Goal: Transaction & Acquisition: Obtain resource

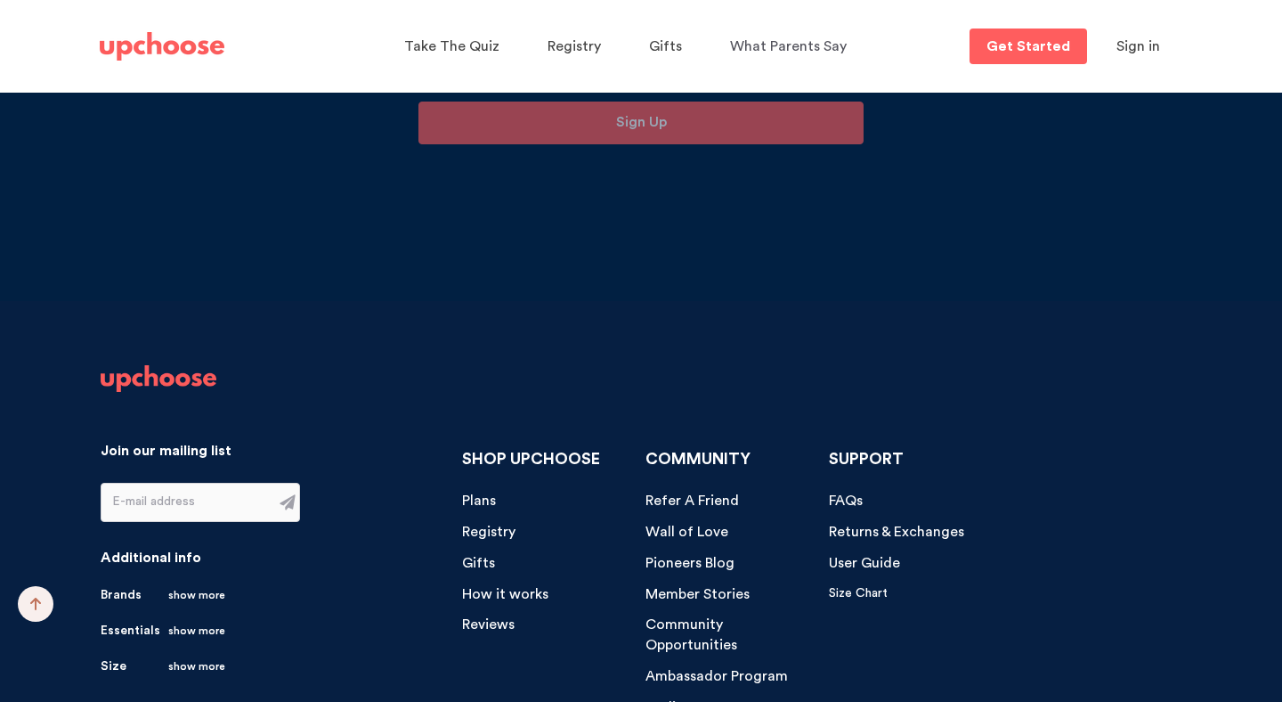
scroll to position [15261, 0]
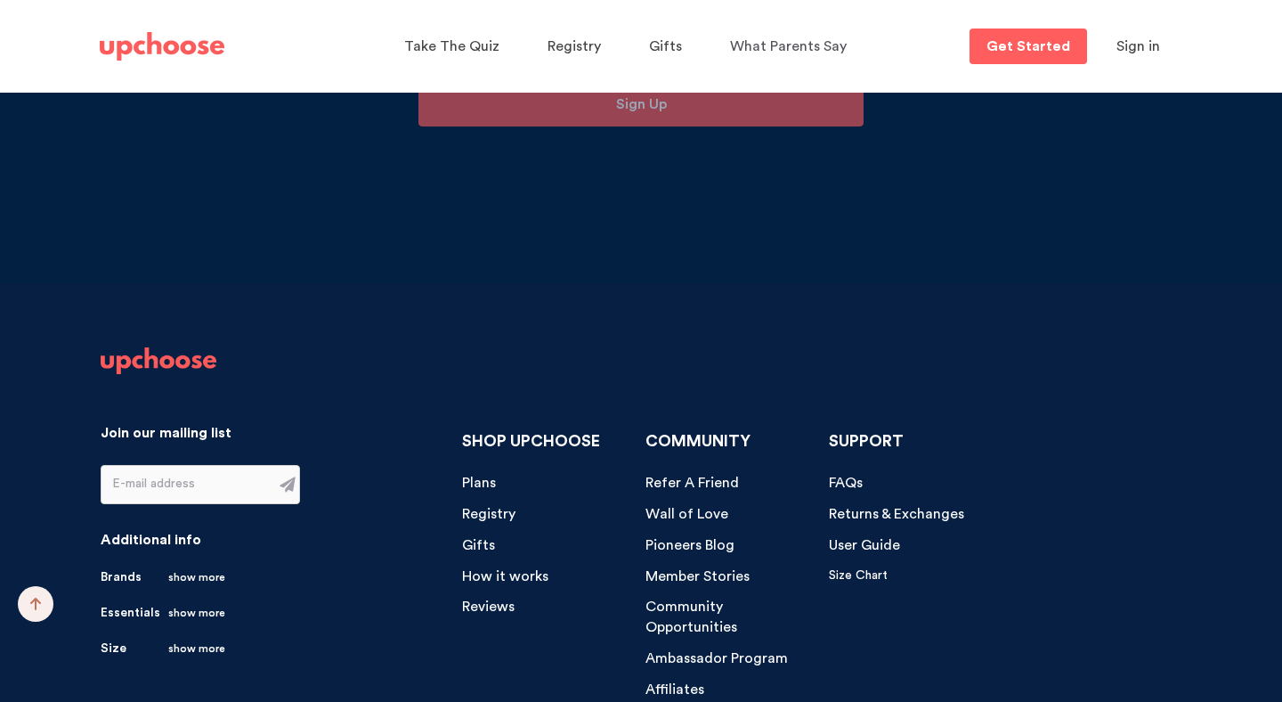
click at [678, 475] on span "Refer A Friend" at bounding box center [691, 482] width 93 height 14
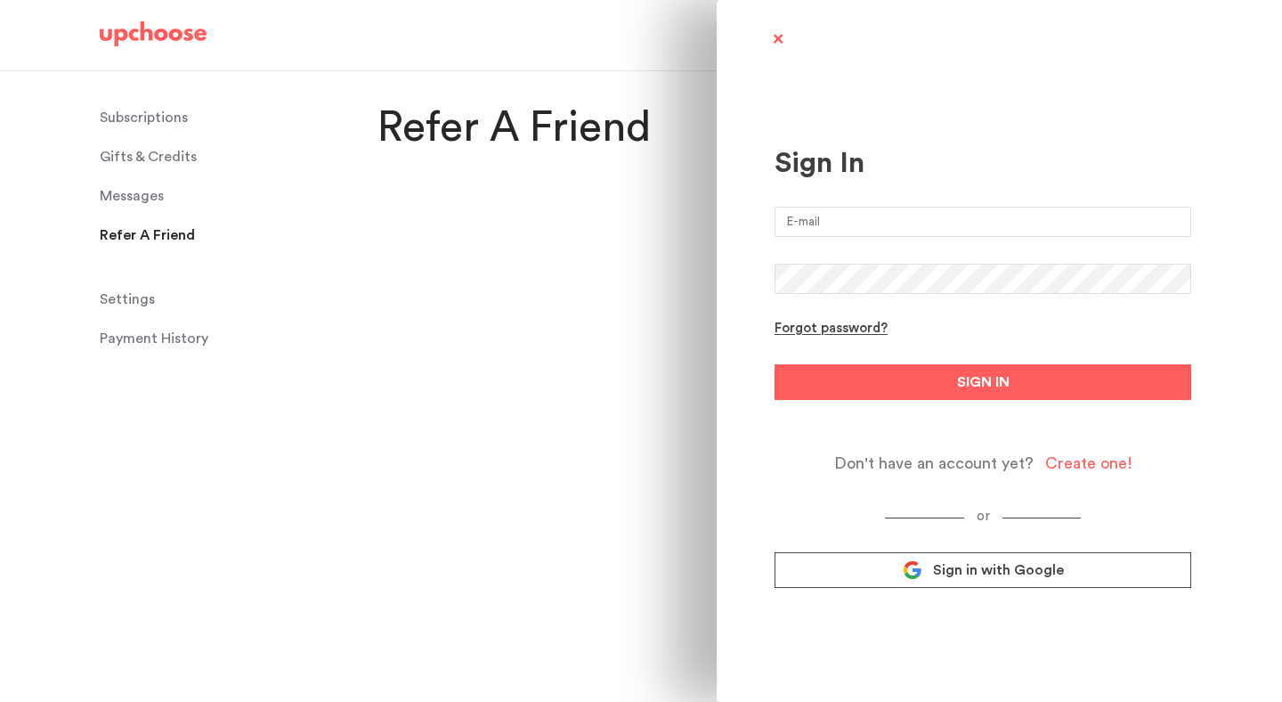
click at [838, 218] on input "email" at bounding box center [983, 222] width 417 height 30
type input "katelinwentworth@gmail.com"
click at [920, 575] on icon at bounding box center [913, 570] width 20 height 20
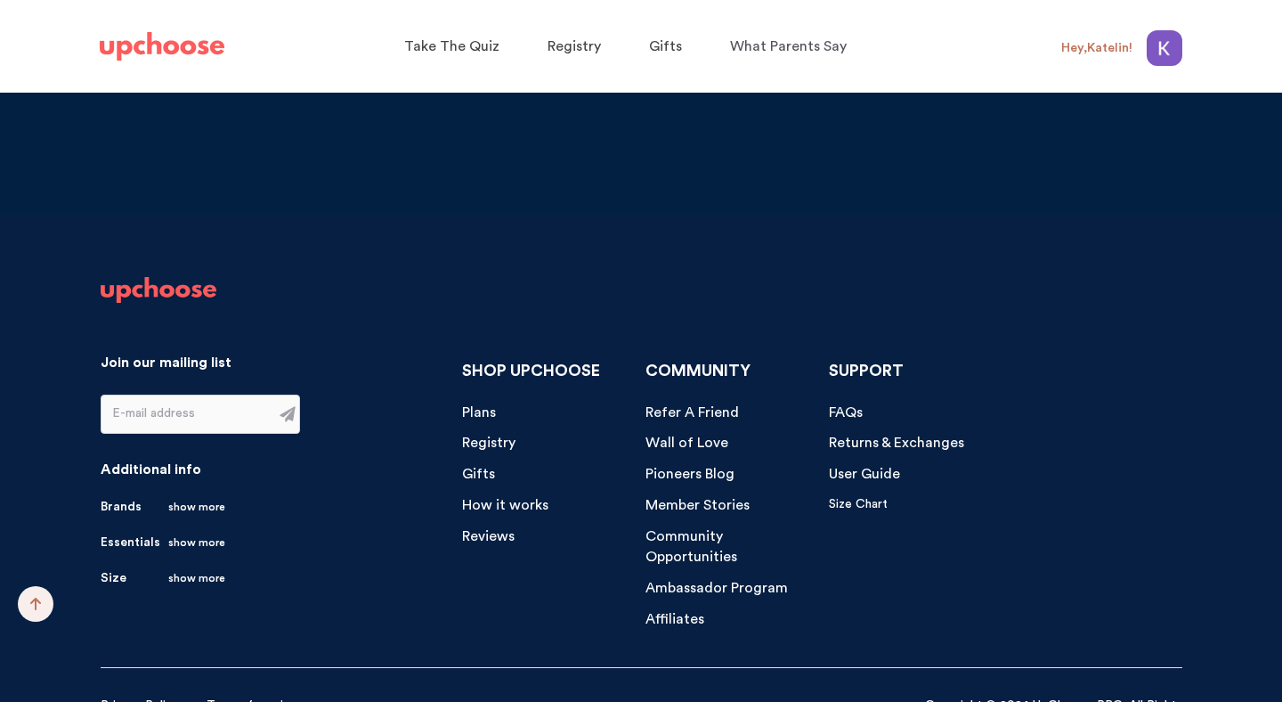
click at [677, 612] on span "Affiliates" at bounding box center [674, 619] width 59 height 14
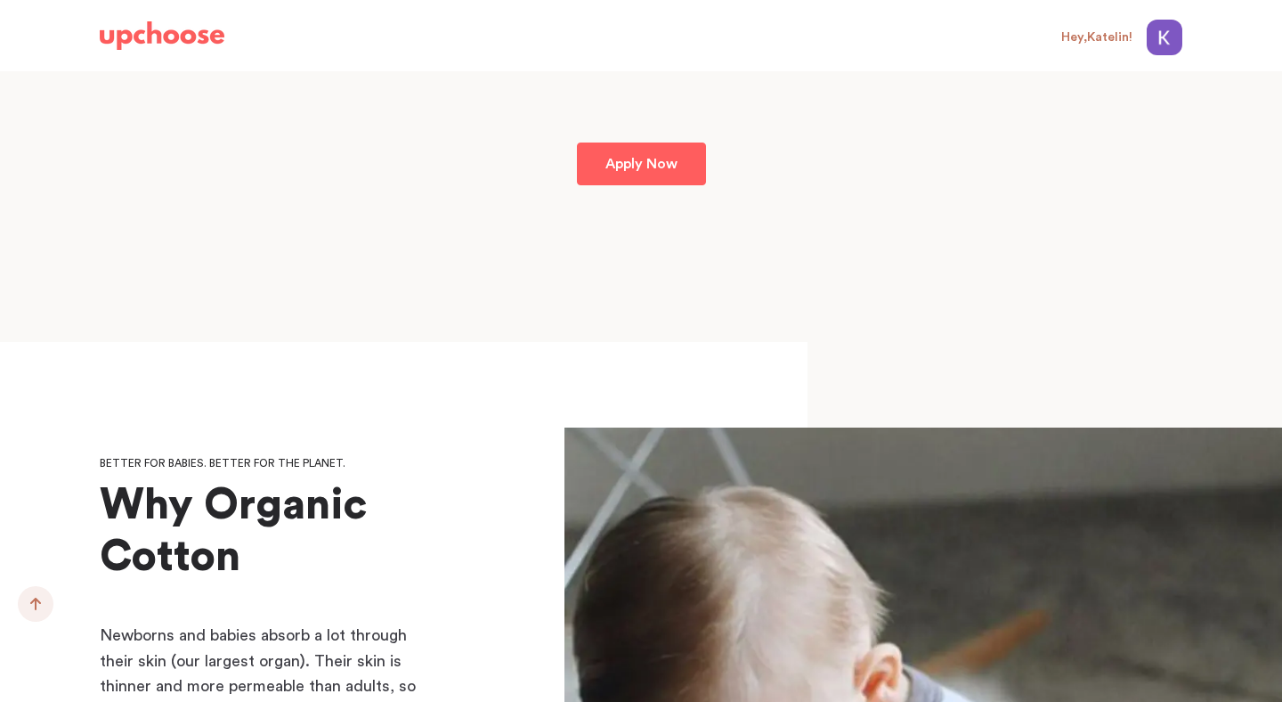
scroll to position [3104, 0]
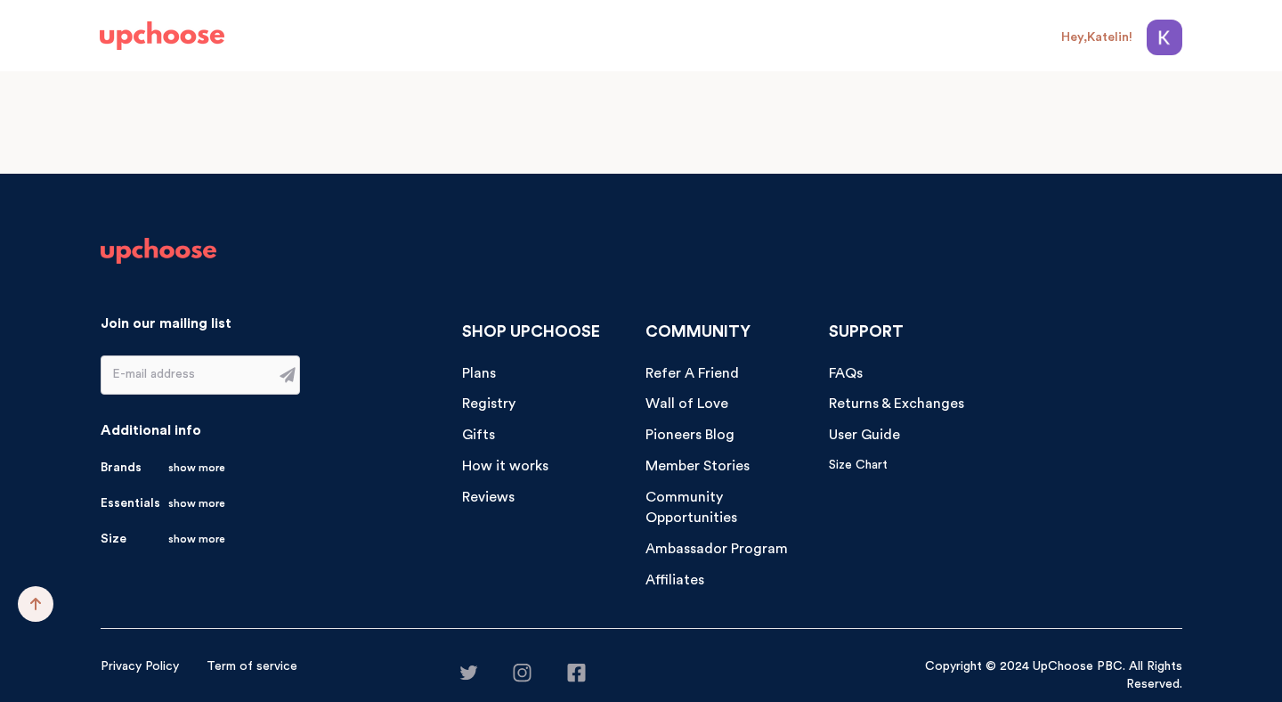
click at [681, 376] on span "Refer A Friend" at bounding box center [691, 373] width 93 height 14
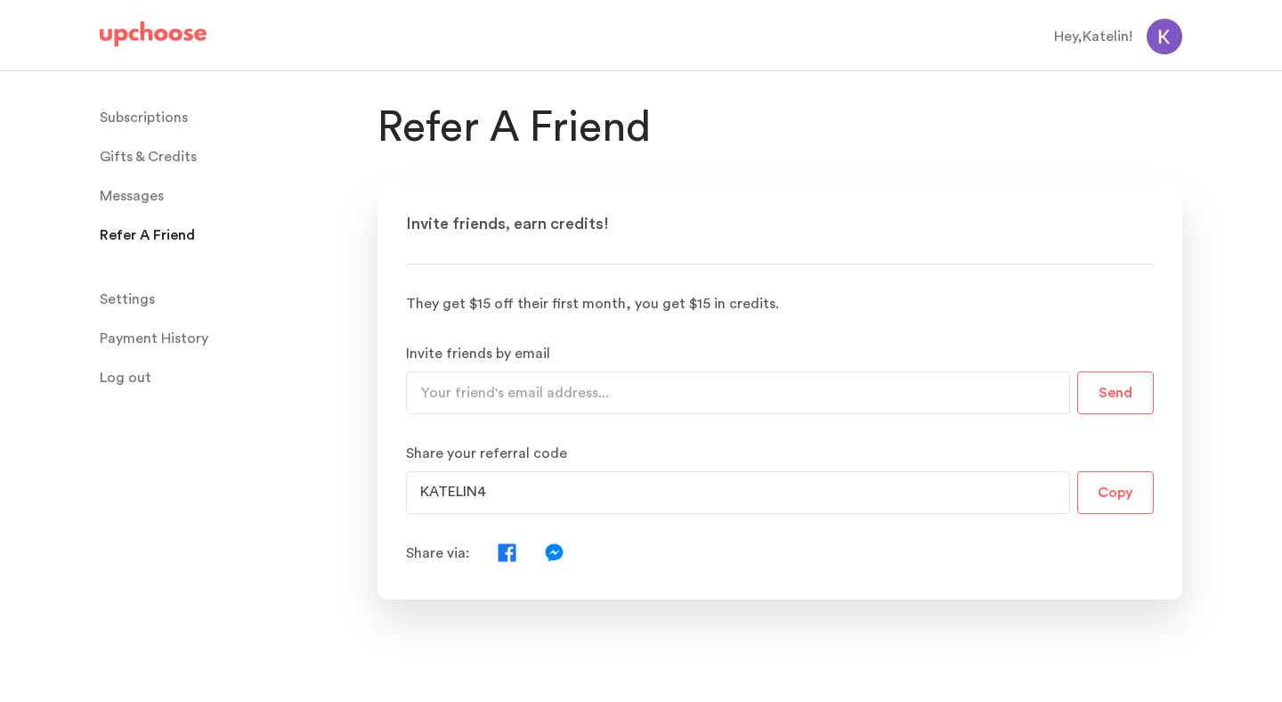
click at [1109, 505] on button "Copy" at bounding box center [1115, 492] width 77 height 43
click at [506, 497] on input "KATELIN4" at bounding box center [710, 492] width 608 height 43
click at [513, 491] on input "KATELIN4" at bounding box center [738, 492] width 664 height 43
click at [484, 497] on input "KATELIN4" at bounding box center [738, 492] width 664 height 43
click at [485, 494] on input "KATELIN4" at bounding box center [738, 492] width 664 height 43
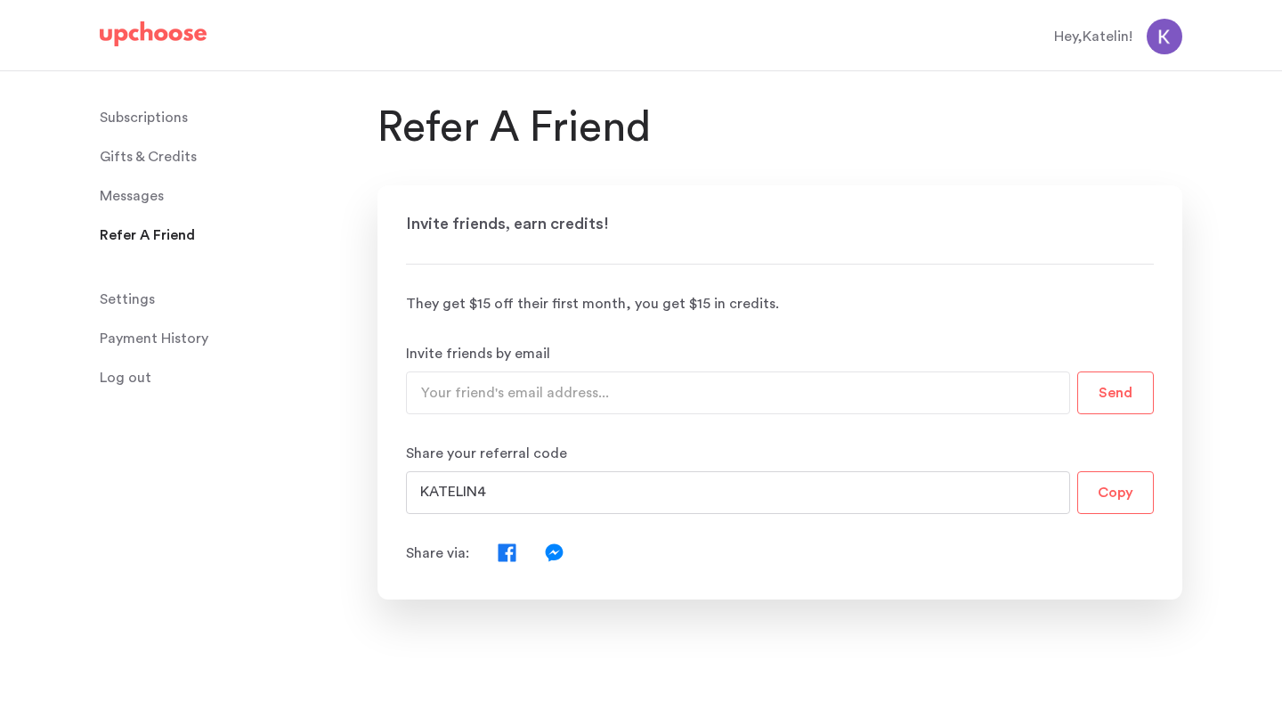
click at [484, 494] on input "KATELIN4" at bounding box center [738, 492] width 664 height 43
click at [505, 491] on input "KATELIN4" at bounding box center [738, 492] width 664 height 43
click at [518, 496] on input "KATELIN4" at bounding box center [738, 492] width 664 height 43
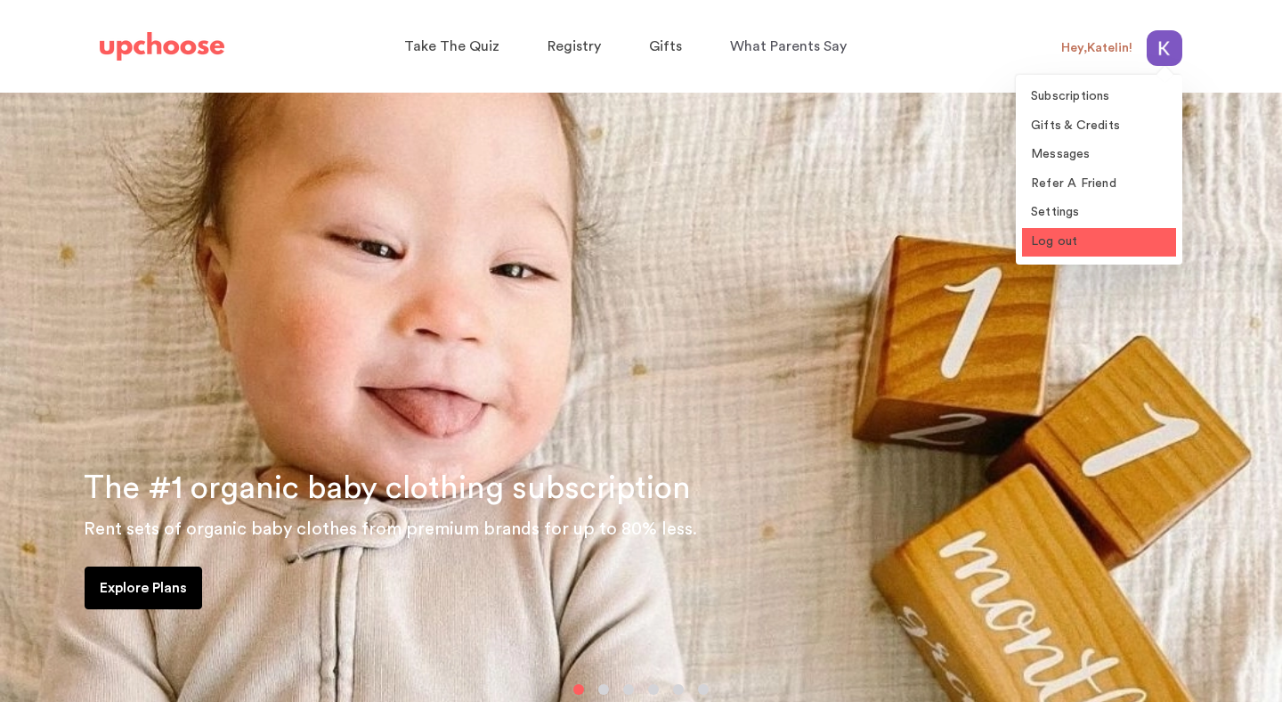
click at [1045, 237] on span "Log out" at bounding box center [1054, 241] width 46 height 12
